Goal: Information Seeking & Learning: Compare options

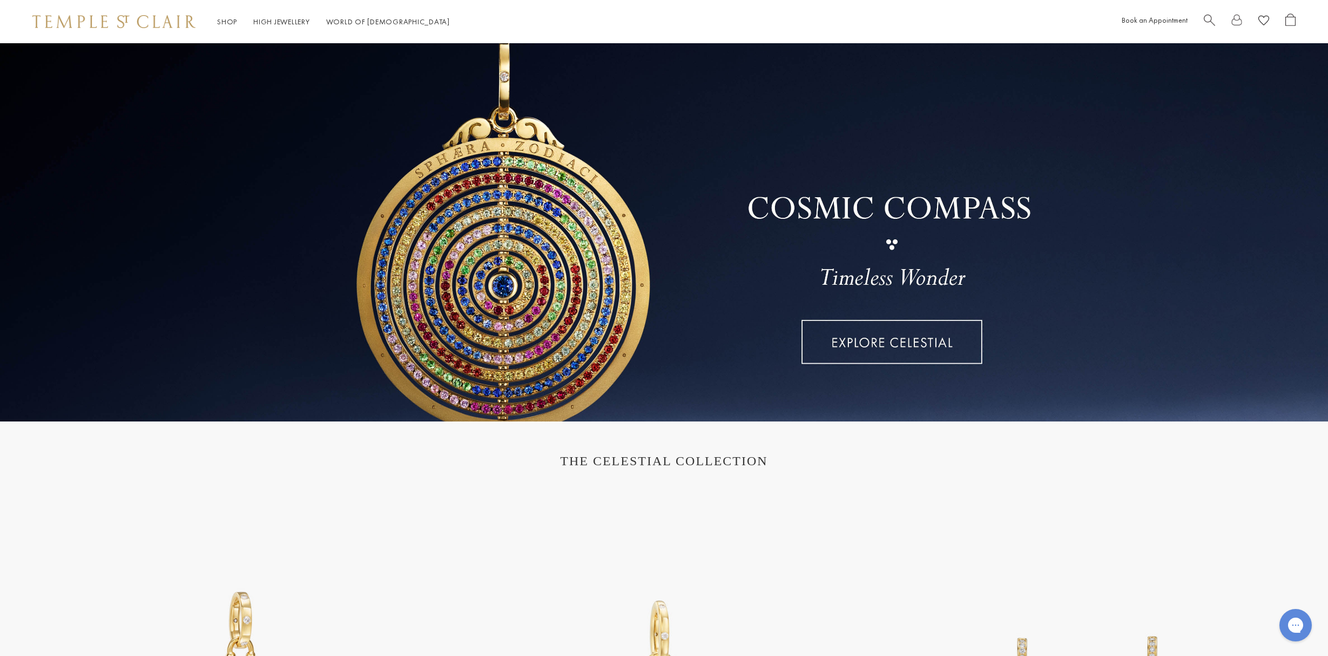
click at [919, 341] on link at bounding box center [664, 232] width 1328 height 378
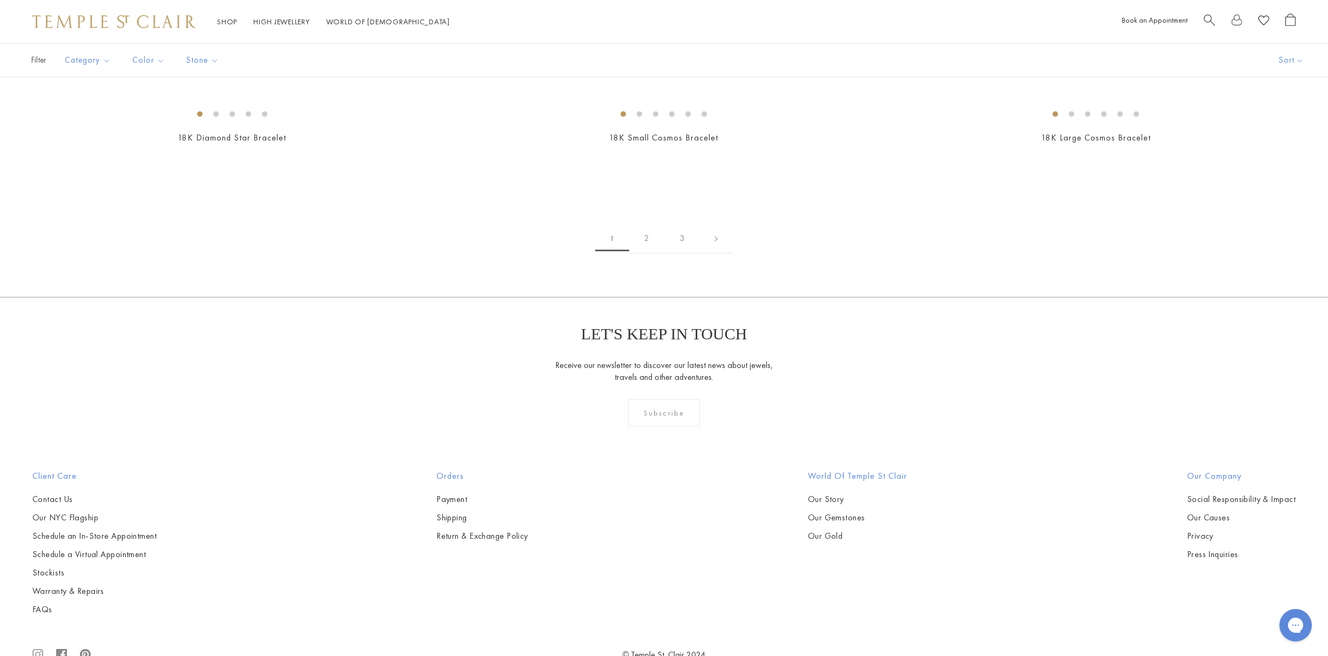
scroll to position [1756, 0]
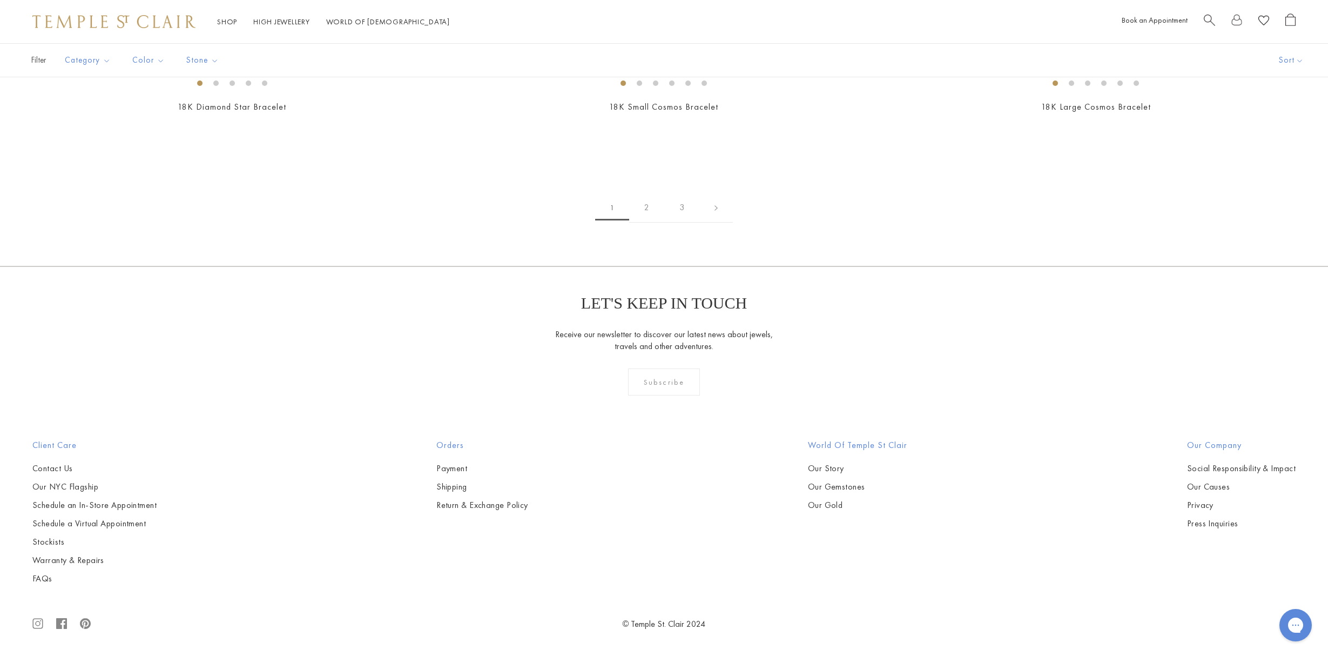
click at [0, 0] on img at bounding box center [0, 0] width 0 height 0
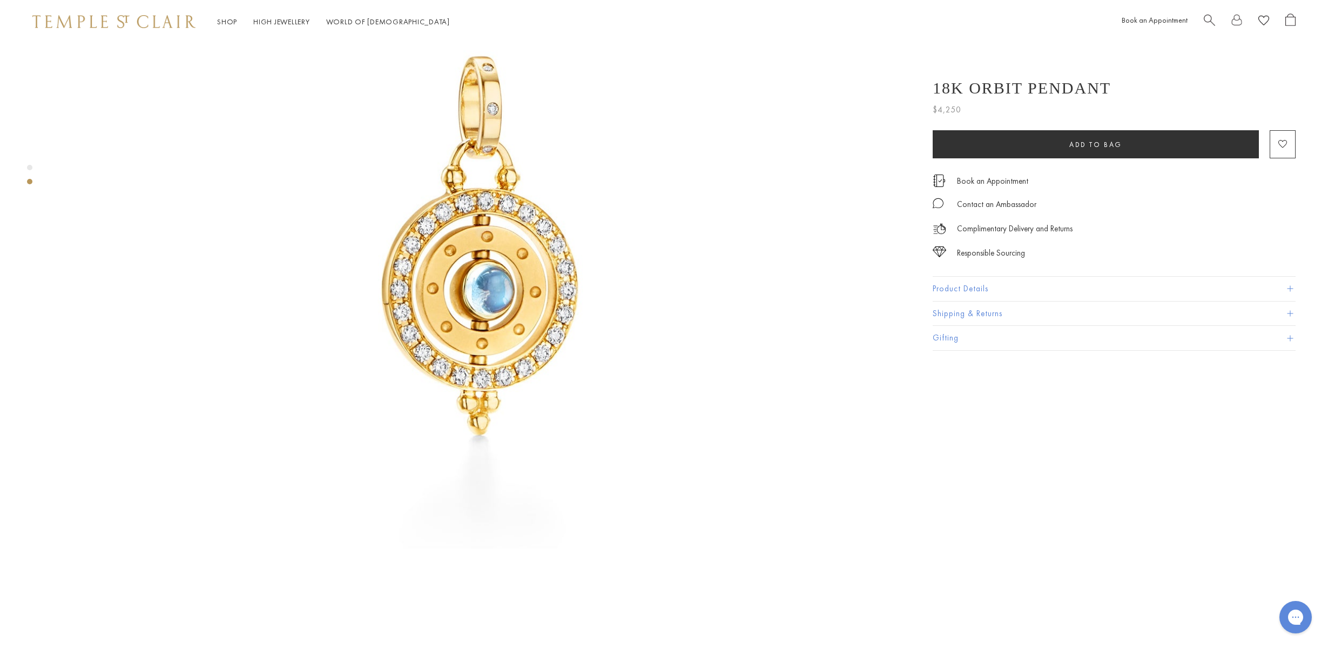
scroll to position [219, 0]
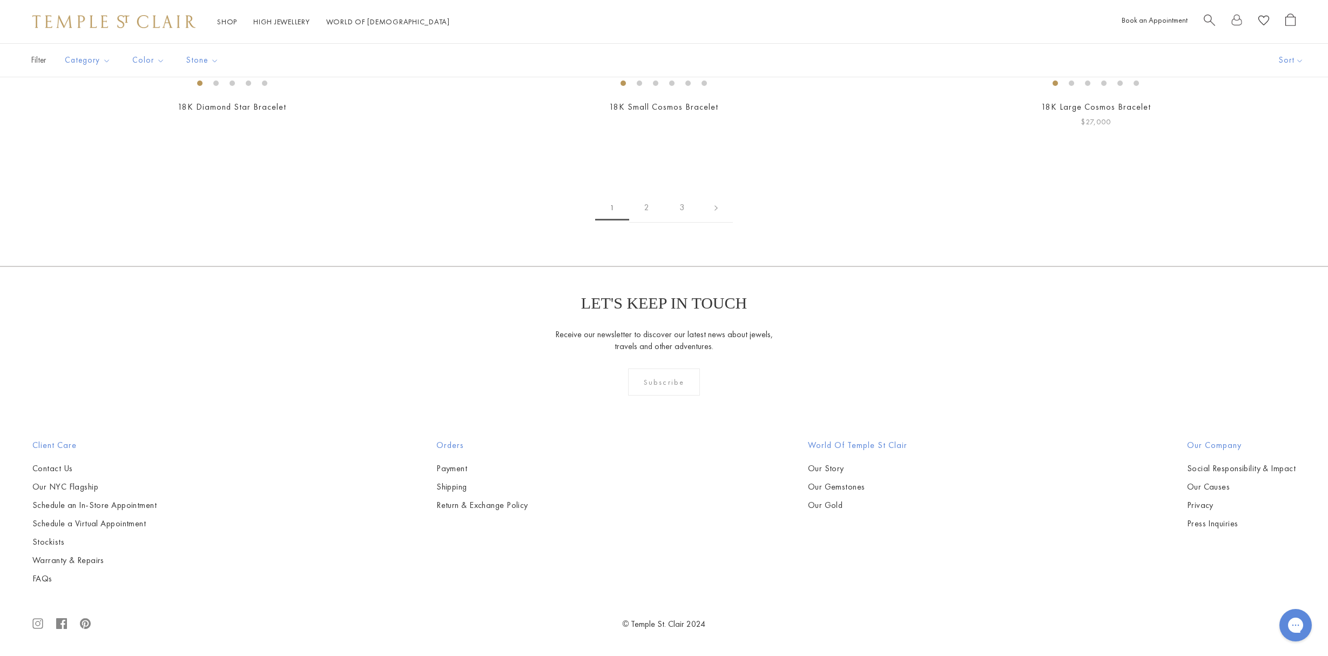
scroll to position [8192, 0]
click at [650, 223] on link "2" at bounding box center [646, 208] width 35 height 30
click at [0, 0] on img at bounding box center [0, 0] width 0 height 0
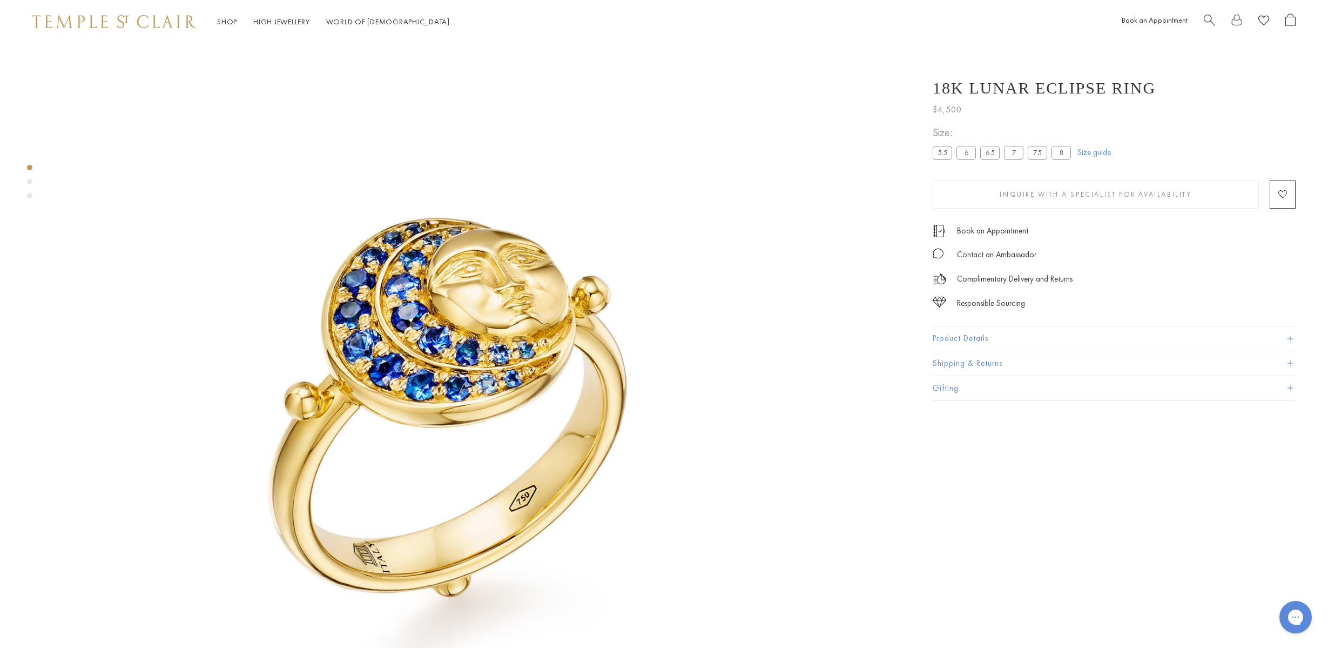
scroll to position [43, 0]
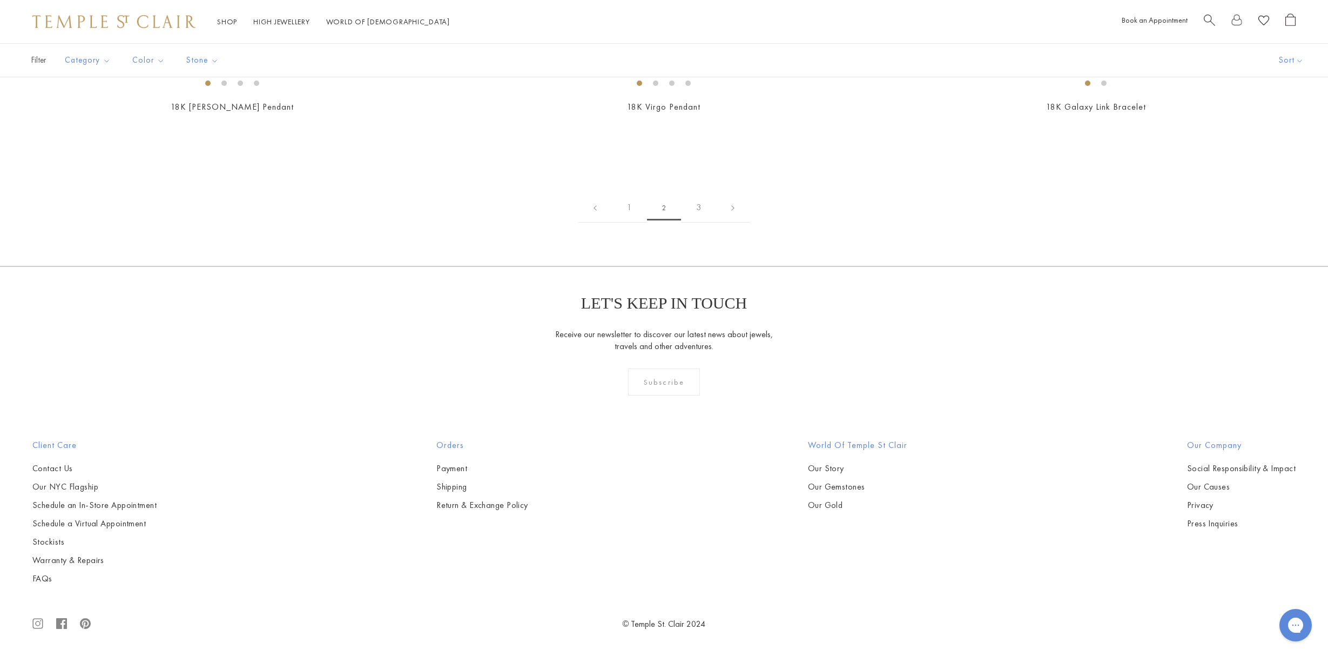
scroll to position [6699, 0]
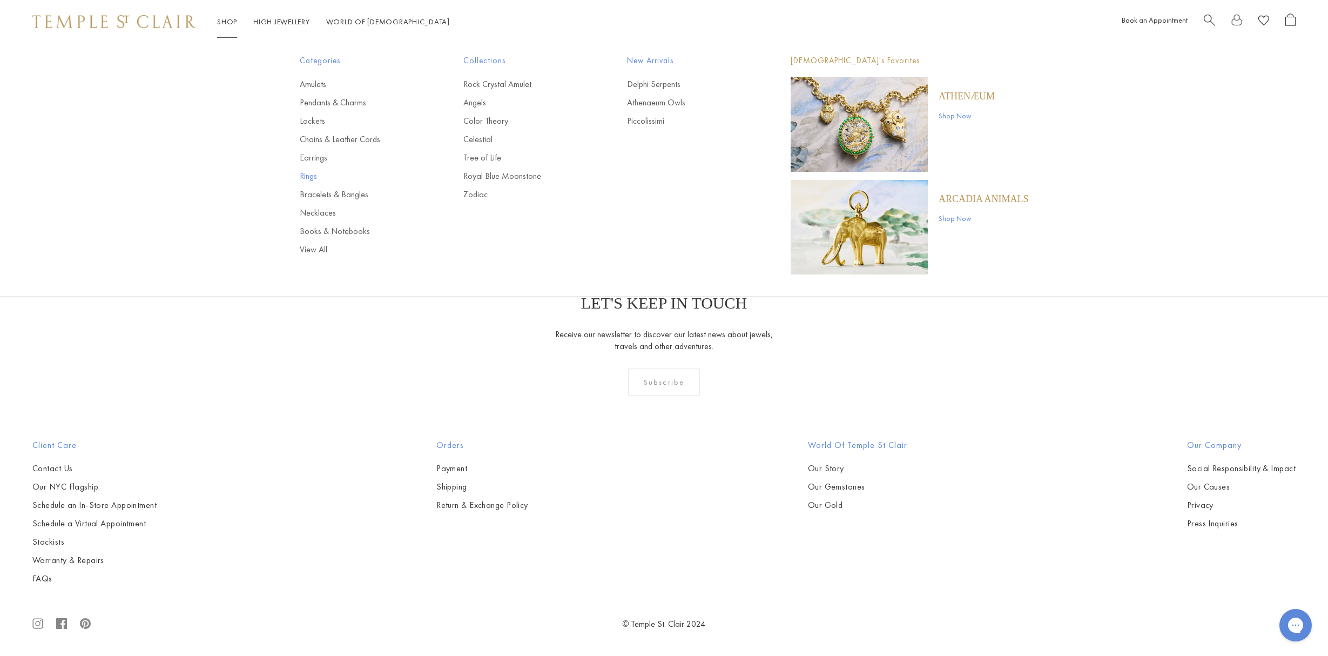
click at [312, 173] on link "Rings" at bounding box center [360, 176] width 120 height 12
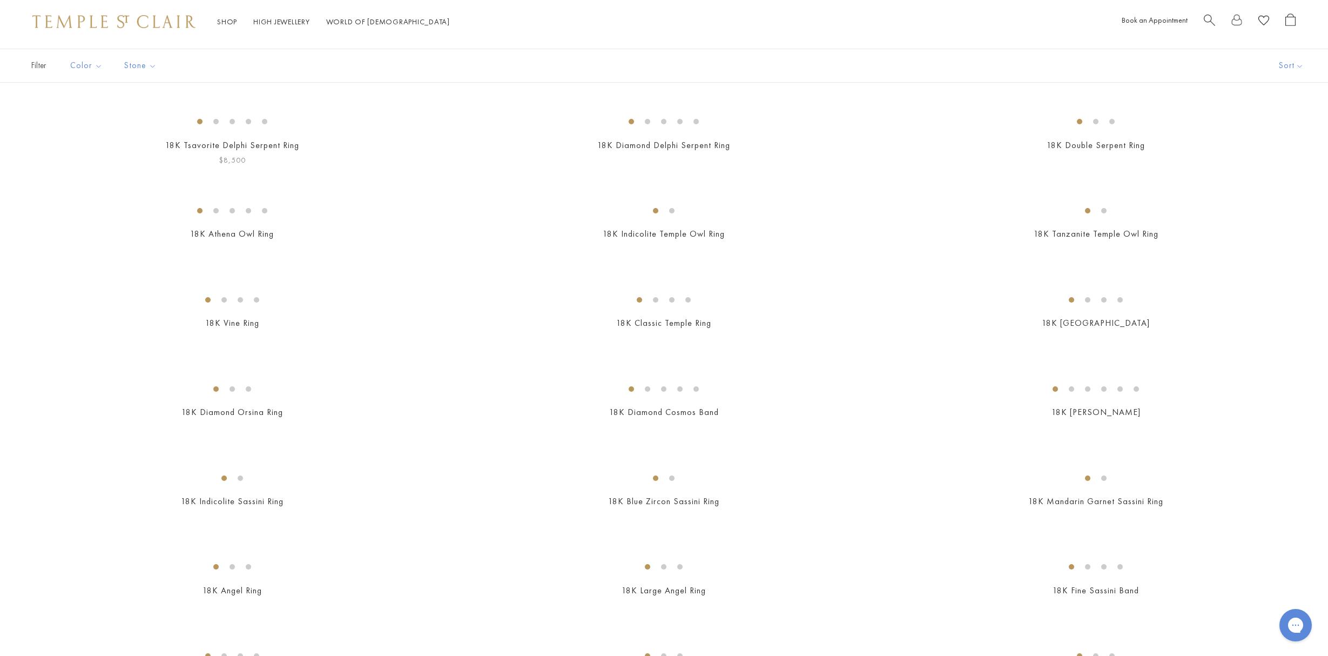
scroll to position [75, 0]
click at [0, 0] on img at bounding box center [0, 0] width 0 height 0
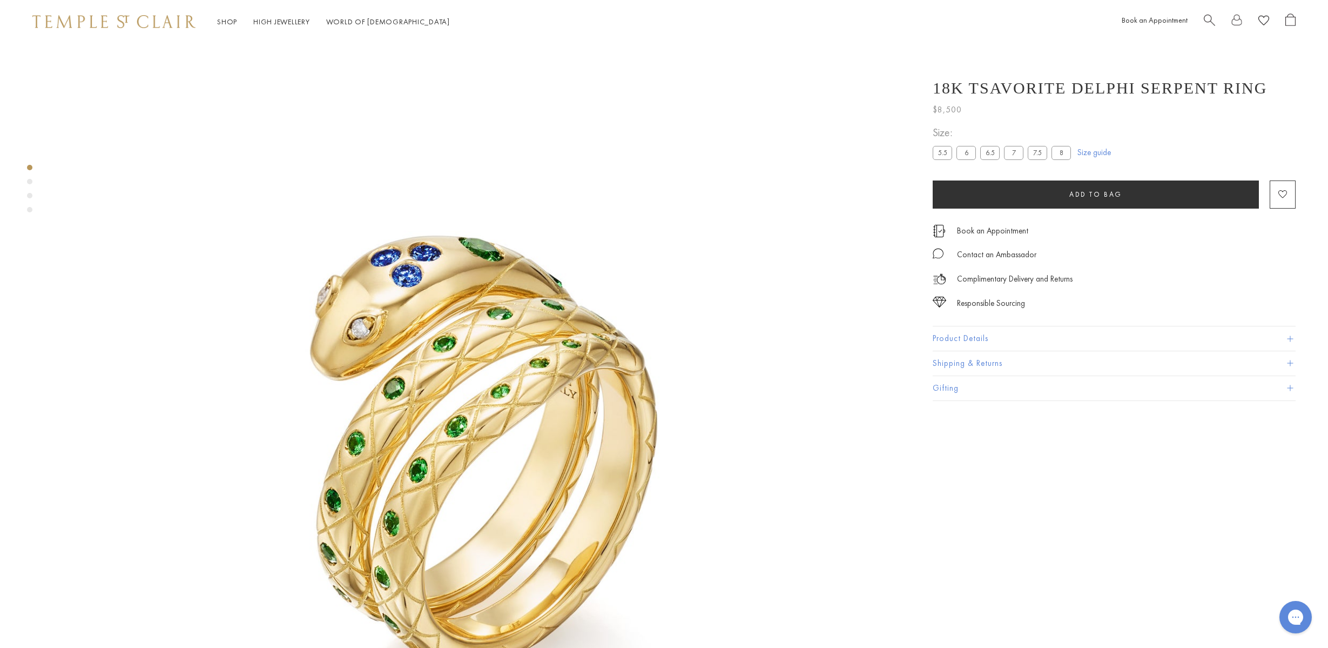
scroll to position [43, 0]
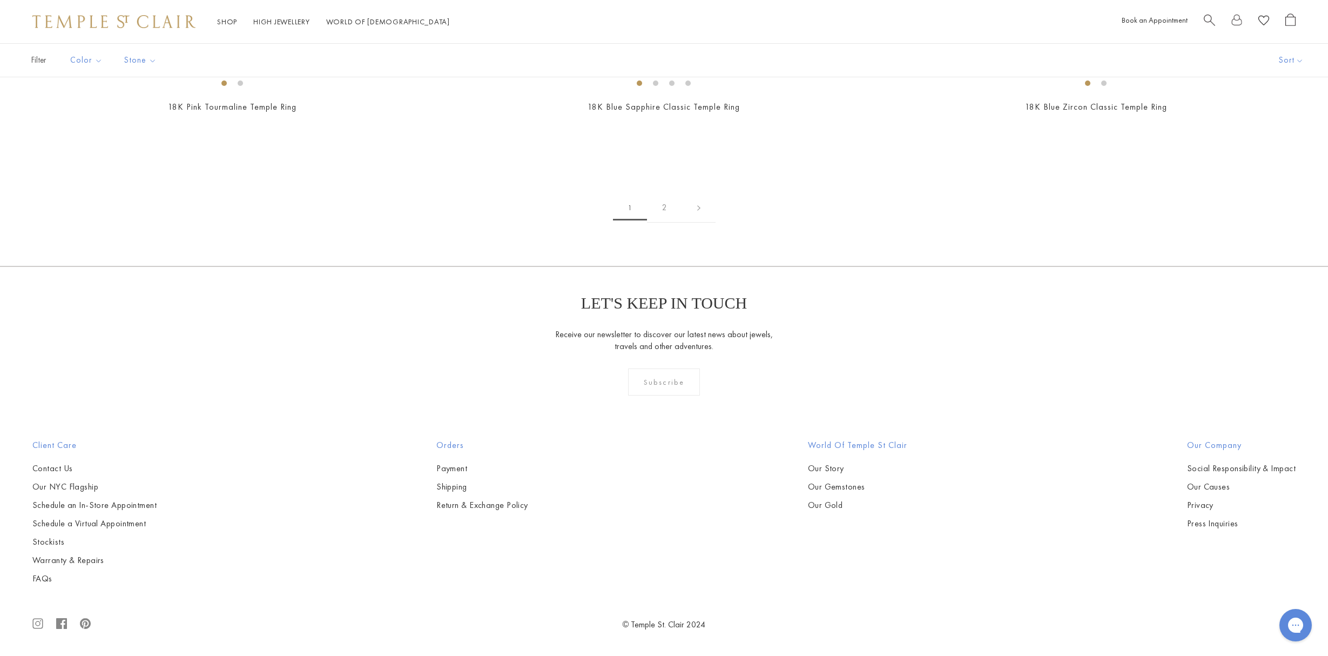
scroll to position [2892, 0]
click at [0, 0] on img at bounding box center [0, 0] width 0 height 0
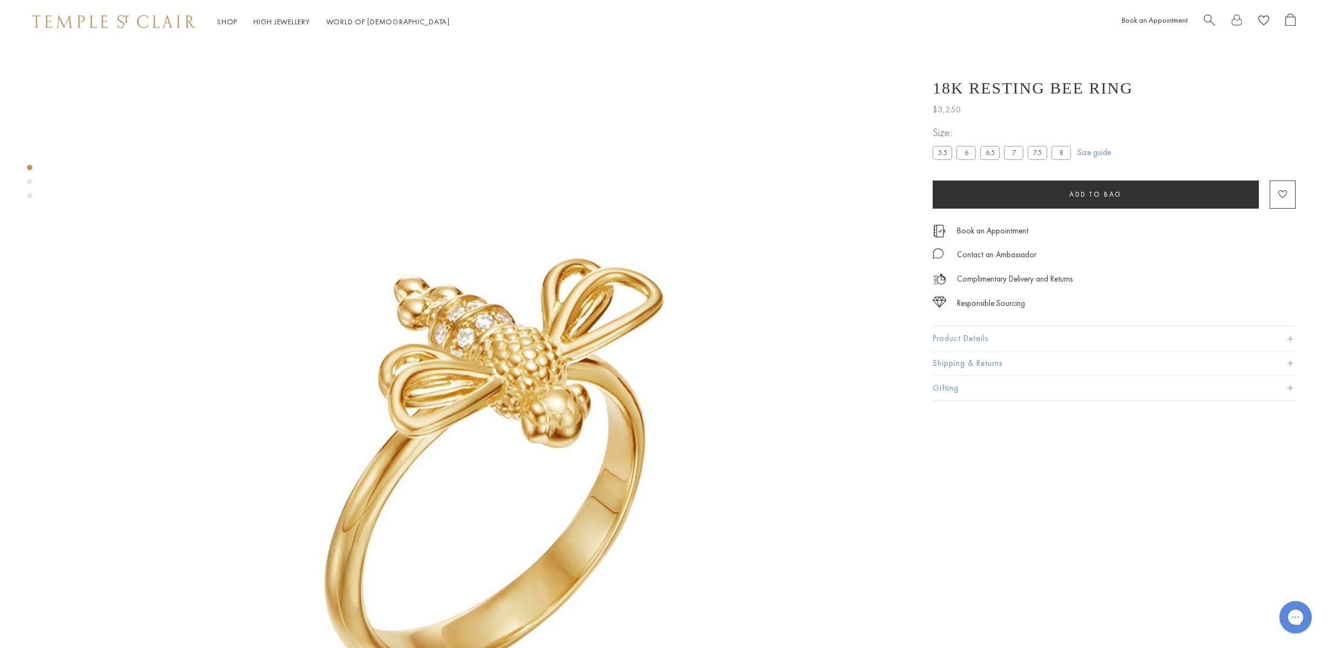
click at [499, 366] on img at bounding box center [480, 426] width 853 height 853
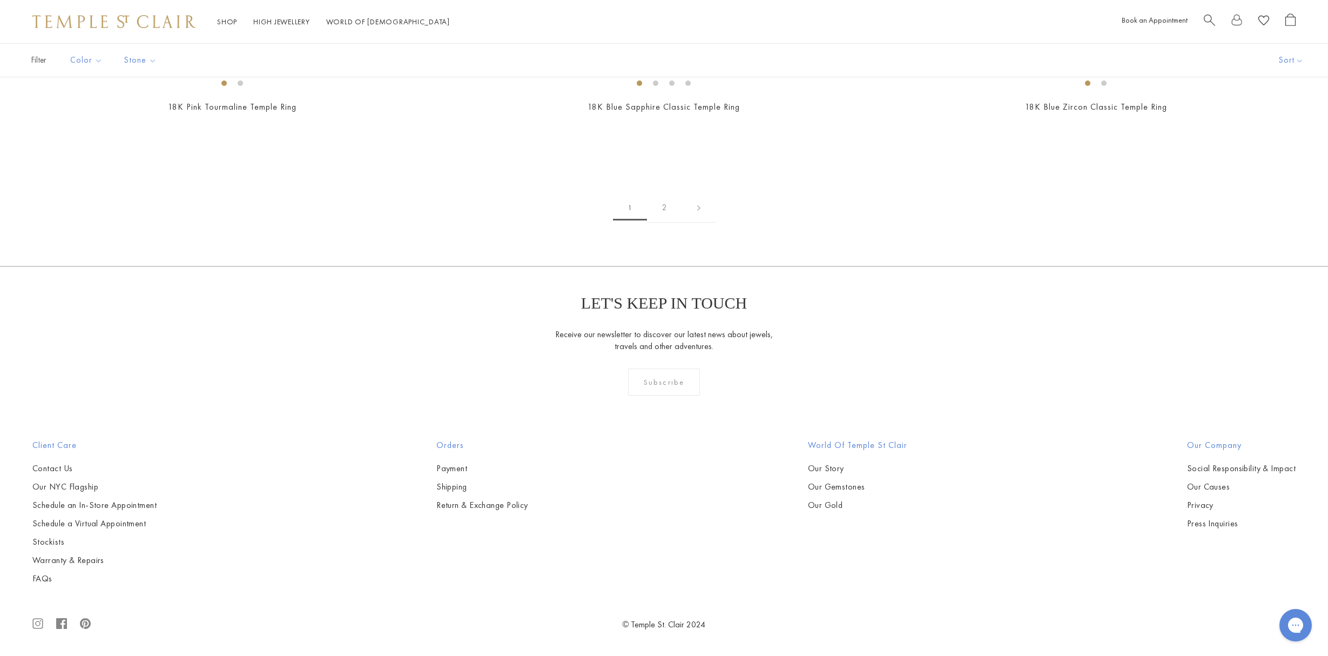
scroll to position [3459, 0]
click at [0, 0] on img at bounding box center [0, 0] width 0 height 0
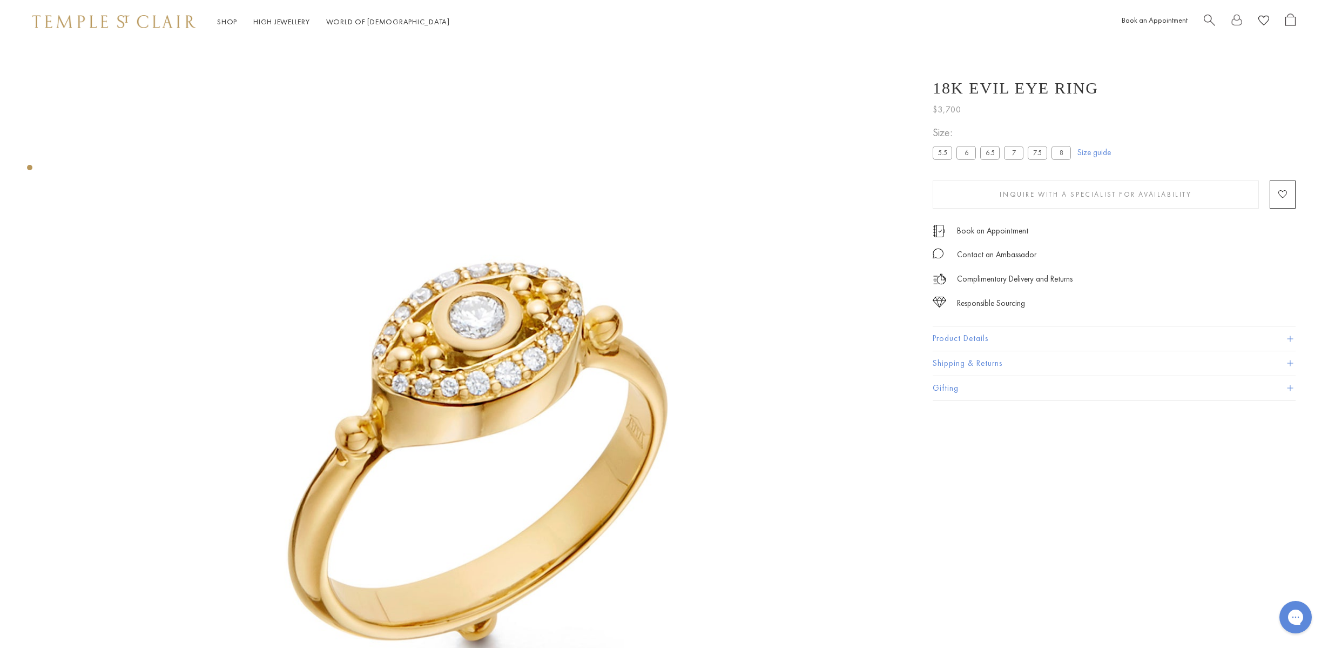
scroll to position [43, 0]
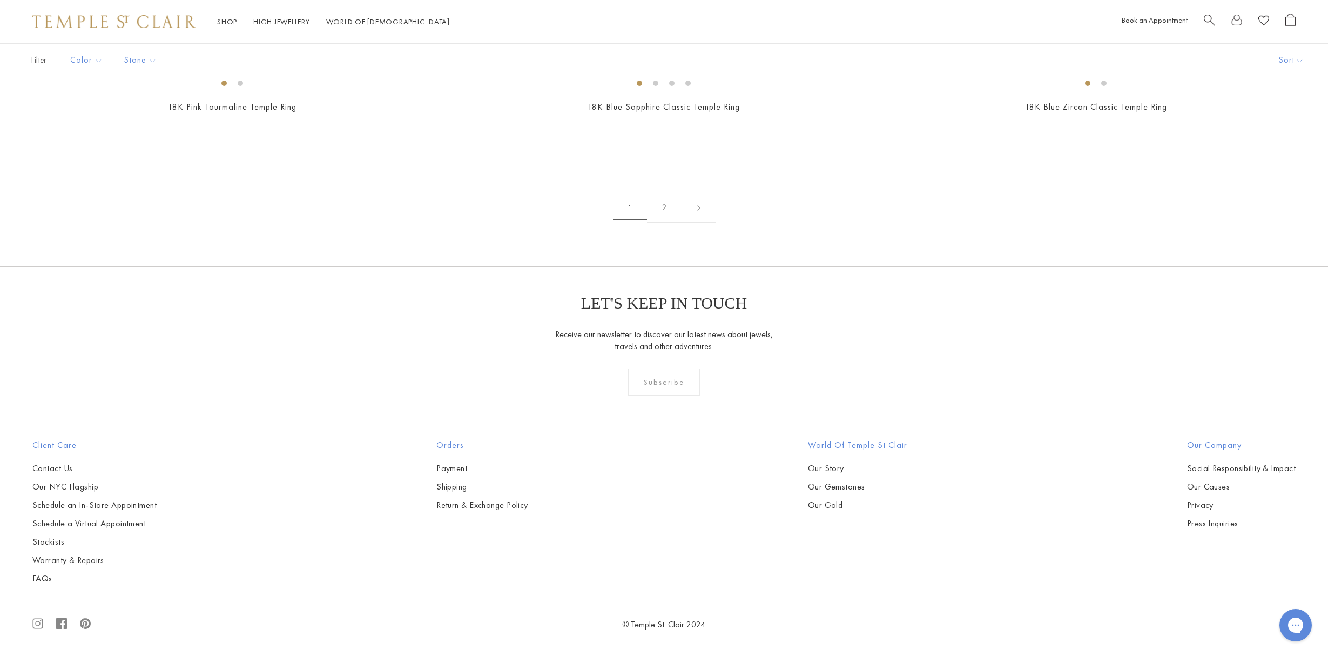
scroll to position [7342, 0]
click at [662, 223] on link "2" at bounding box center [664, 208] width 35 height 30
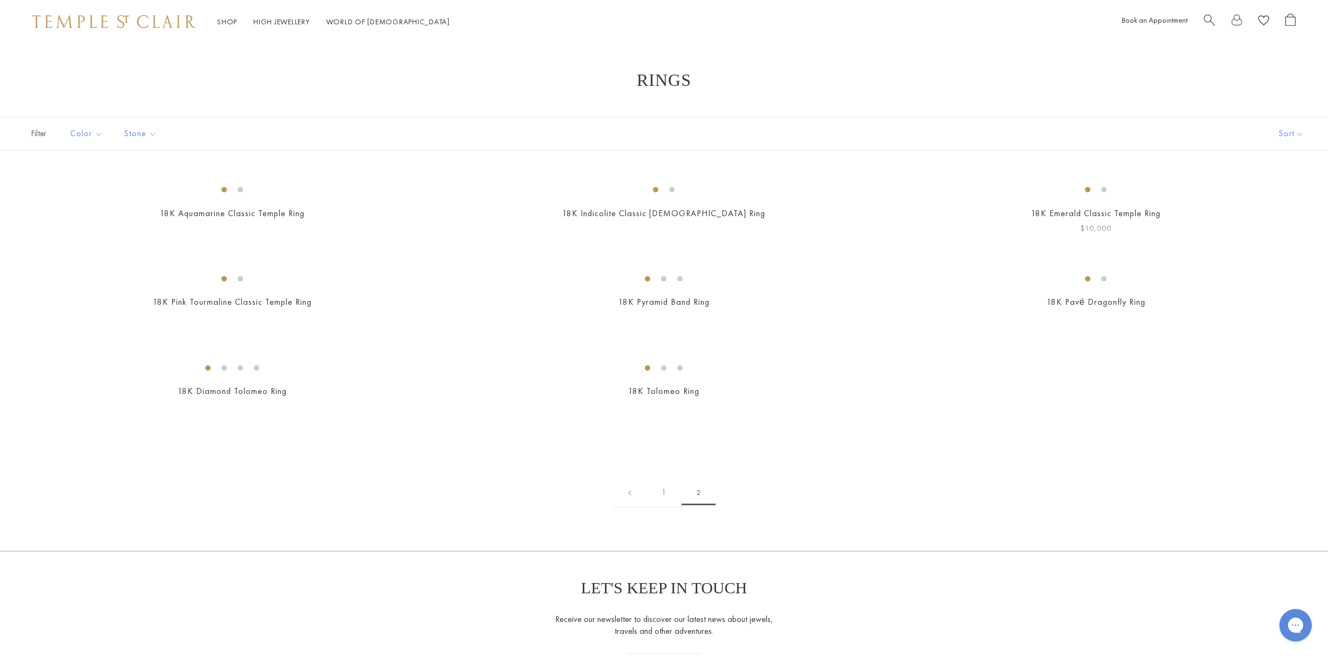
click at [0, 0] on img at bounding box center [0, 0] width 0 height 0
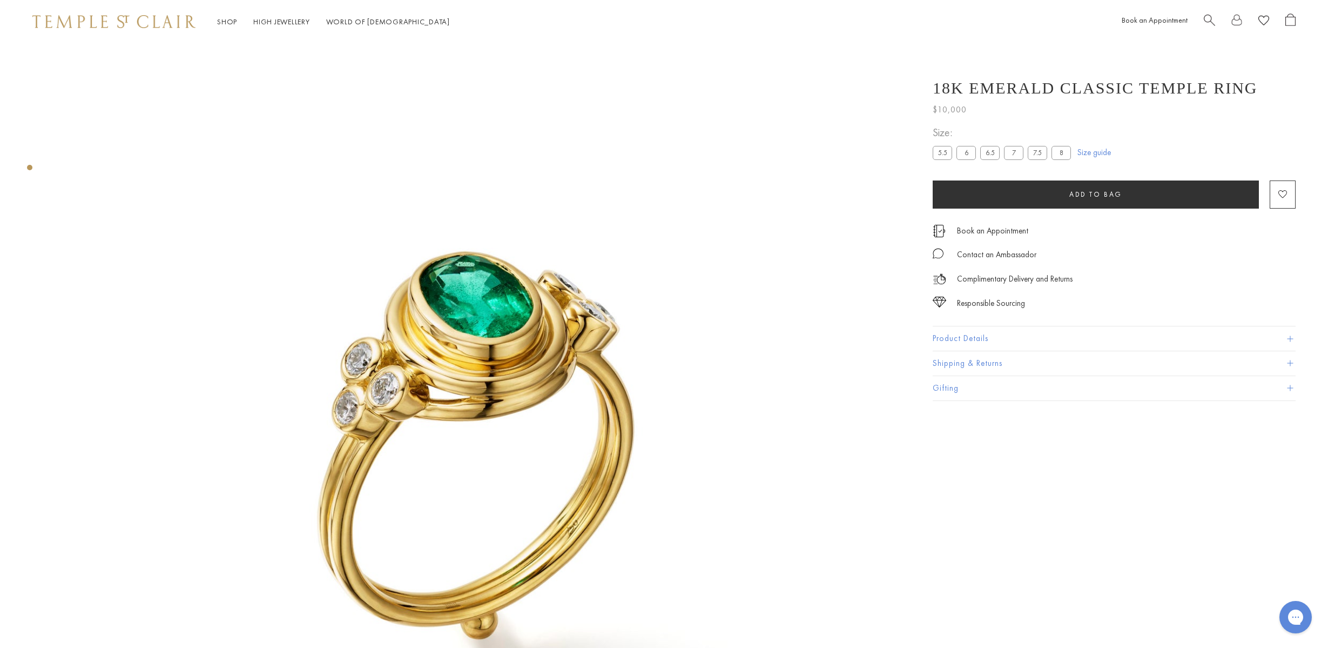
scroll to position [43, 0]
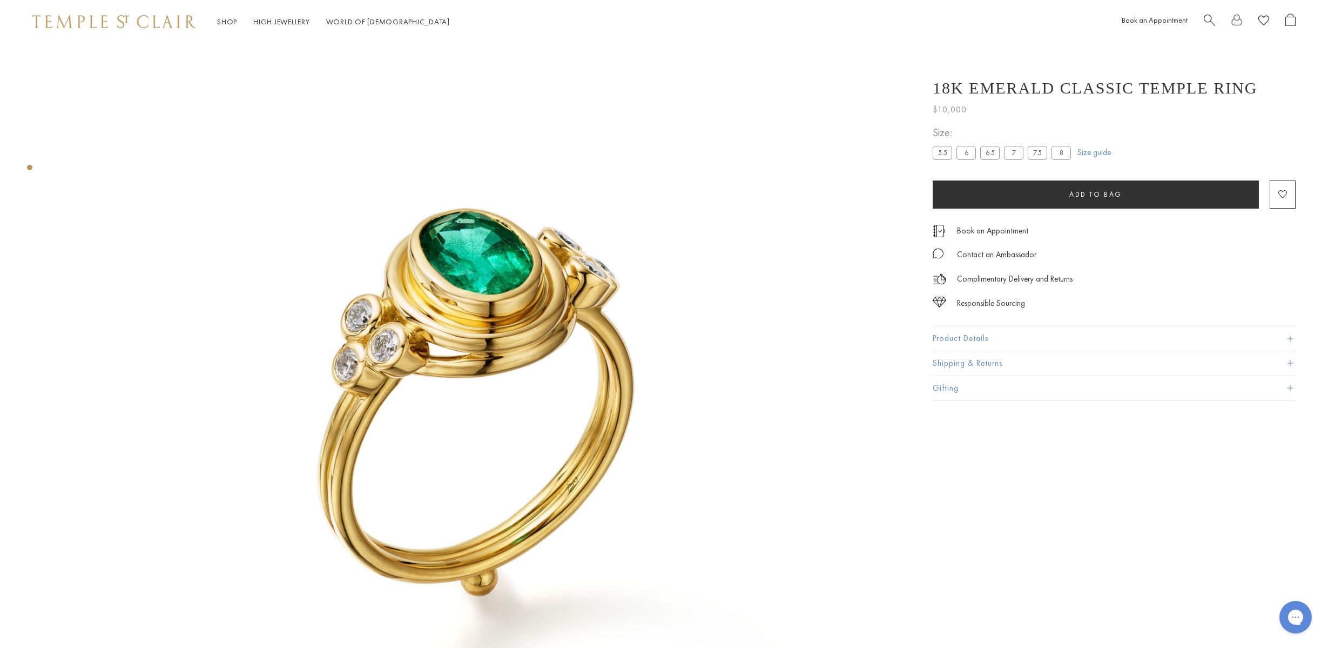
click at [1290, 341] on span at bounding box center [1290, 338] width 6 height 6
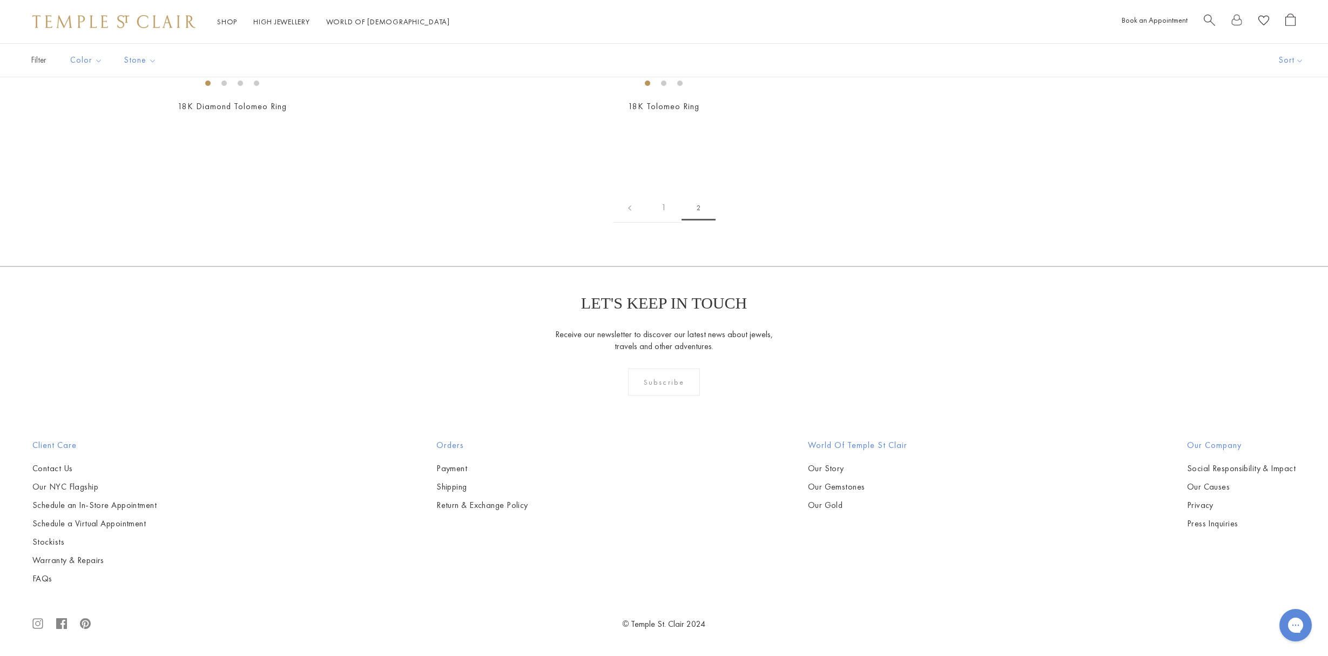
scroll to position [1460, 0]
click at [661, 206] on link "1" at bounding box center [664, 208] width 35 height 30
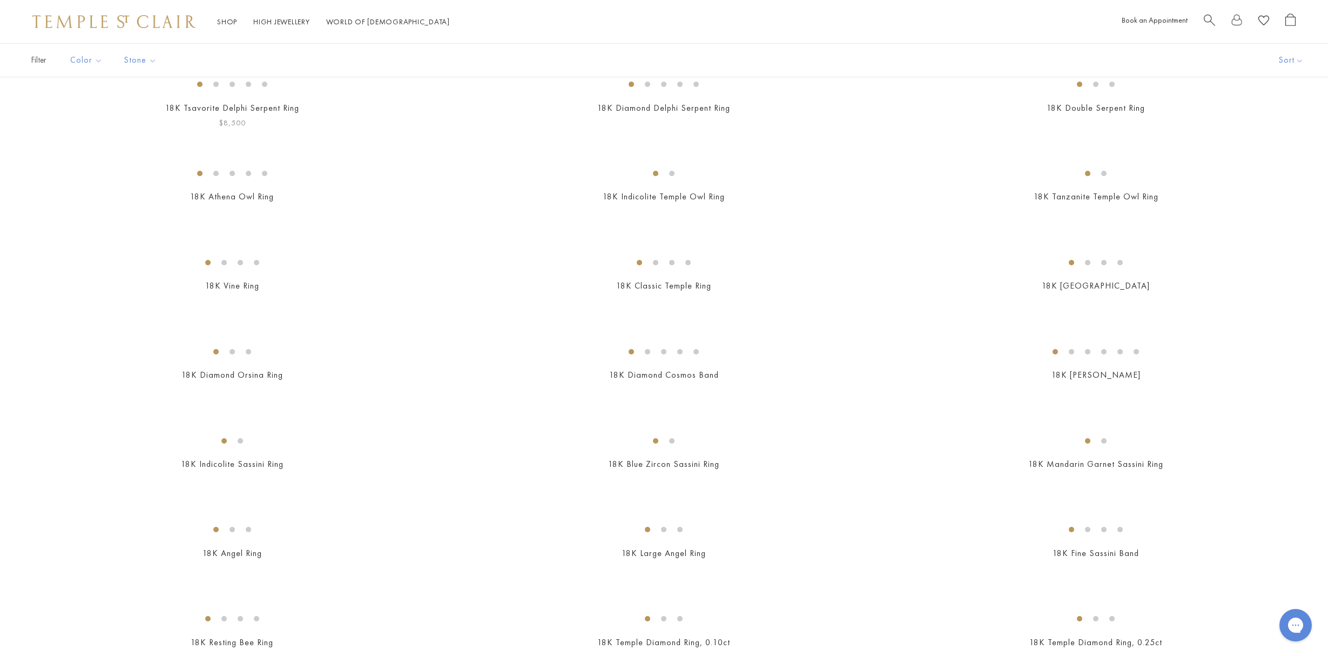
scroll to position [102, 0]
click at [0, 0] on img at bounding box center [0, 0] width 0 height 0
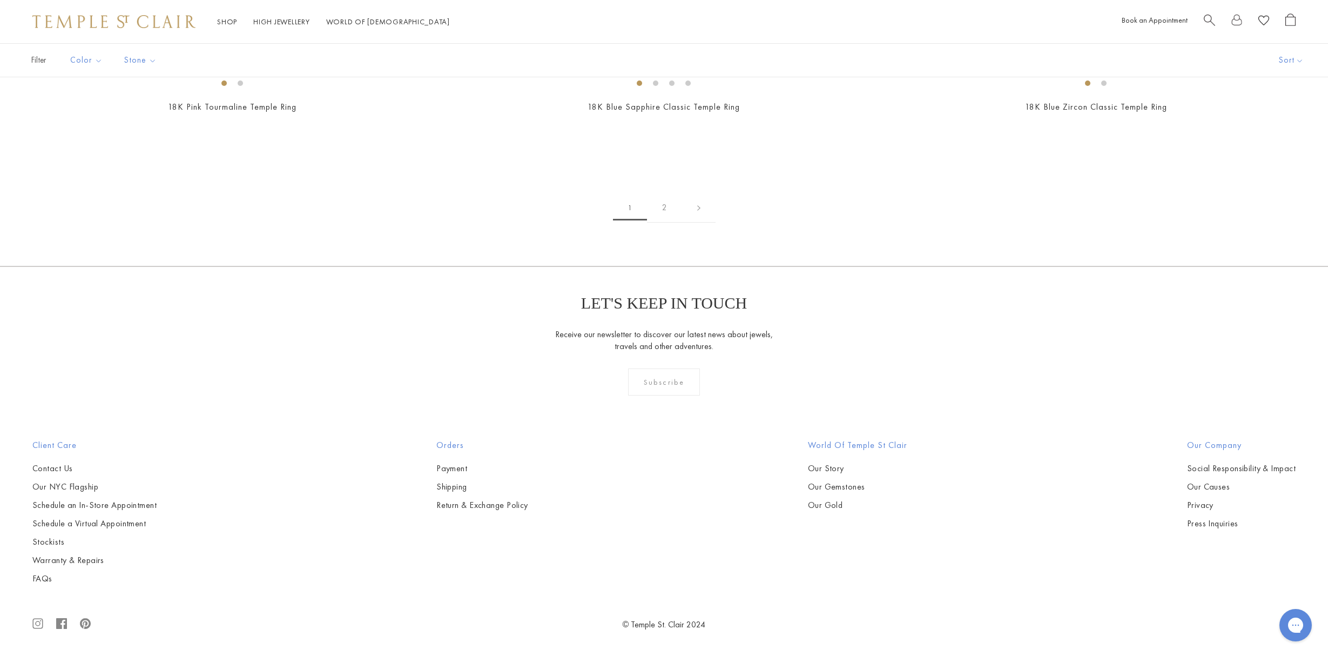
scroll to position [3223, 0]
